Goal: Task Accomplishment & Management: Use online tool/utility

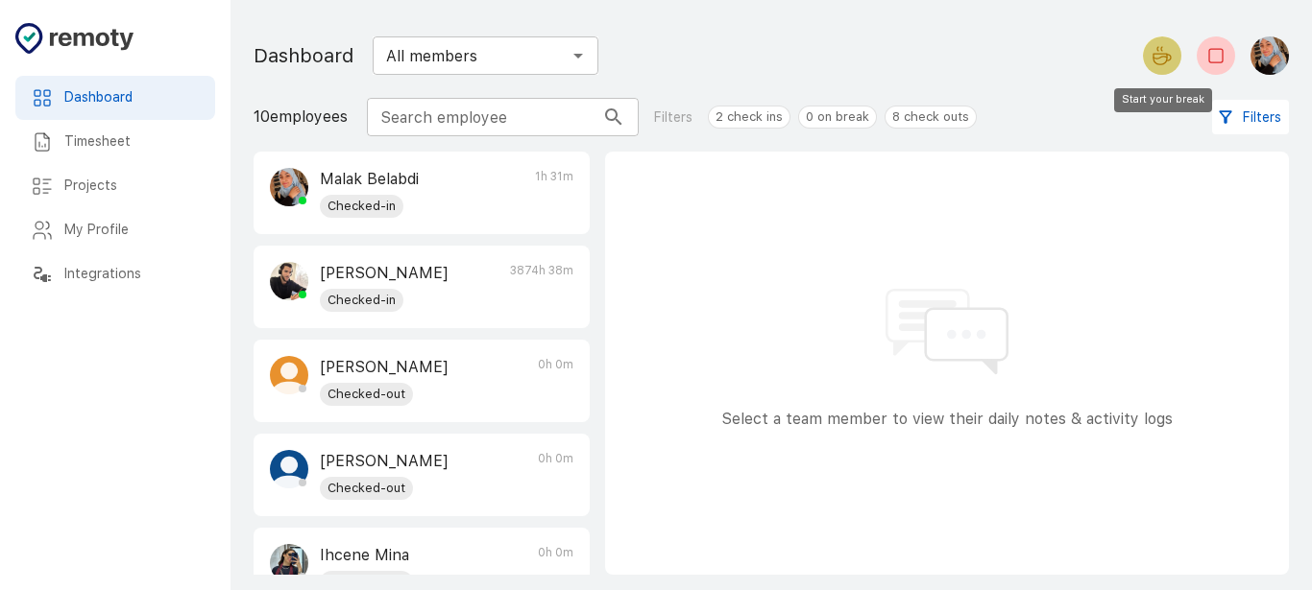
click at [1153, 57] on icon "Start your break" at bounding box center [1159, 59] width 13 height 11
click at [1164, 57] on icon "Start your break" at bounding box center [1161, 55] width 23 height 23
click at [1215, 58] on icon "End your break" at bounding box center [1215, 55] width 23 height 23
click at [1018, 104] on div "Filters" at bounding box center [1132, 118] width 312 height 36
click at [1222, 49] on icon "End your break" at bounding box center [1215, 55] width 23 height 23
